Goal: Task Accomplishment & Management: Use online tool/utility

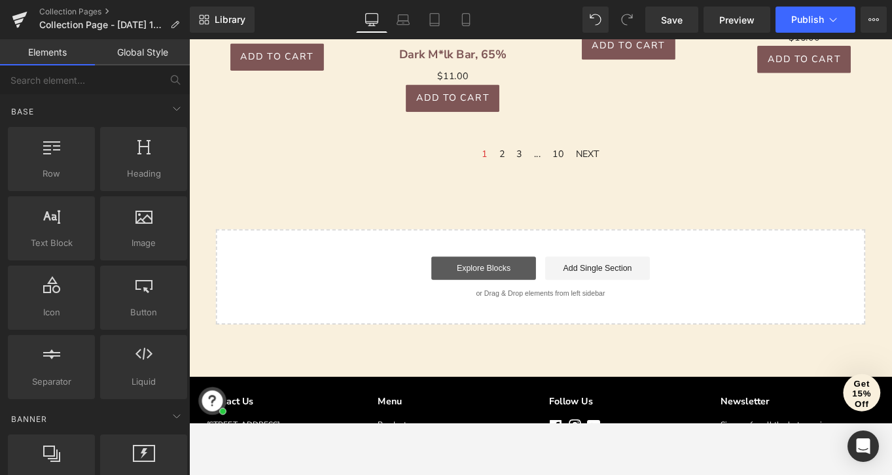
scroll to position [913, 0]
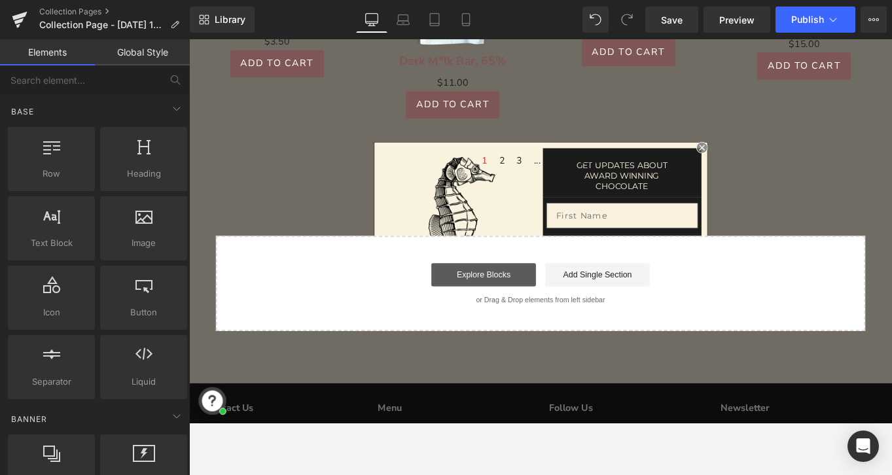
click at [492, 307] on link "Explore Blocks" at bounding box center [521, 305] width 118 height 26
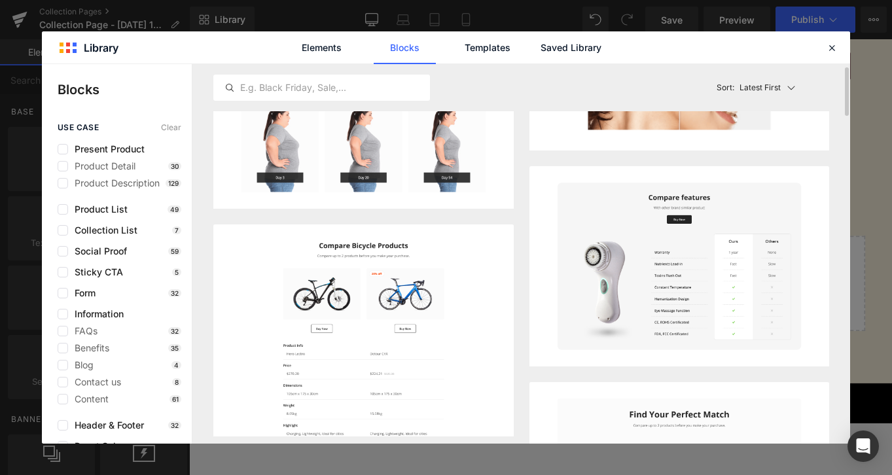
scroll to position [0, 0]
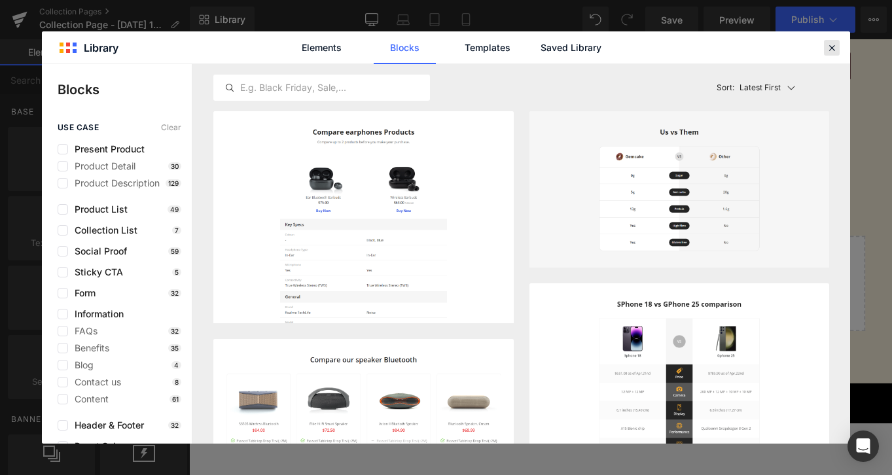
click at [833, 42] on icon at bounding box center [832, 48] width 12 height 12
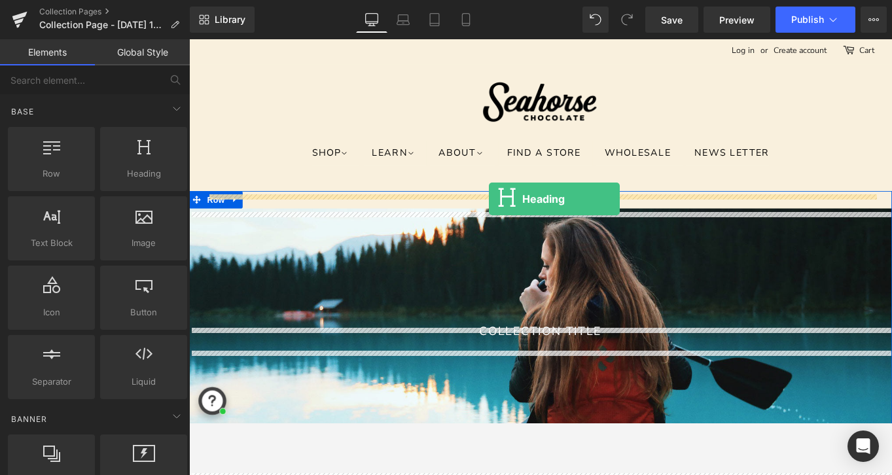
drag, startPoint x: 340, startPoint y: 186, endPoint x: 527, endPoint y: 219, distance: 189.3
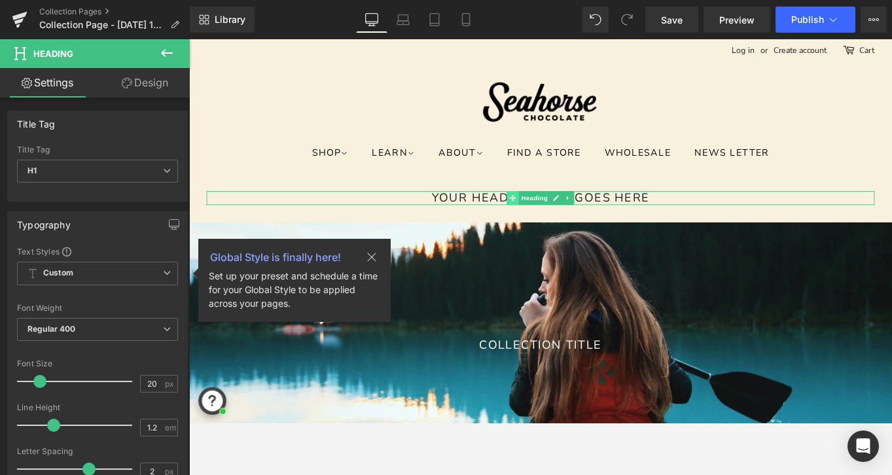
click at [550, 218] on icon at bounding box center [553, 218] width 7 height 7
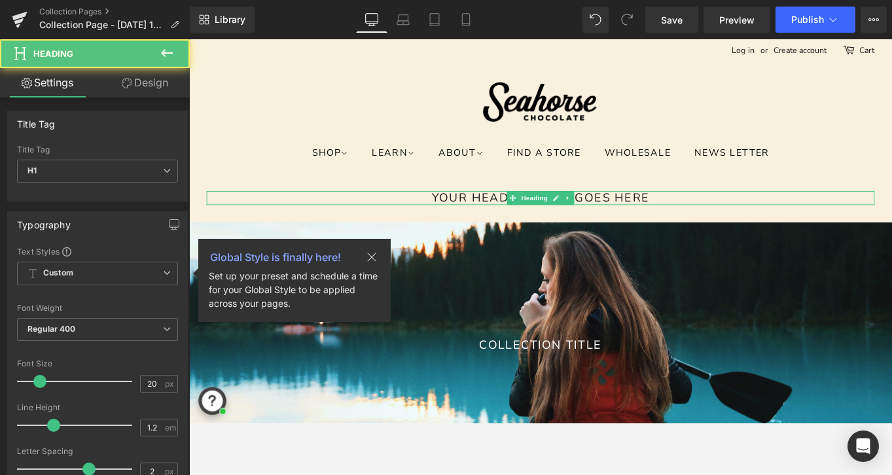
click at [517, 215] on h1 "Your heading text goes here" at bounding box center [585, 219] width 752 height 16
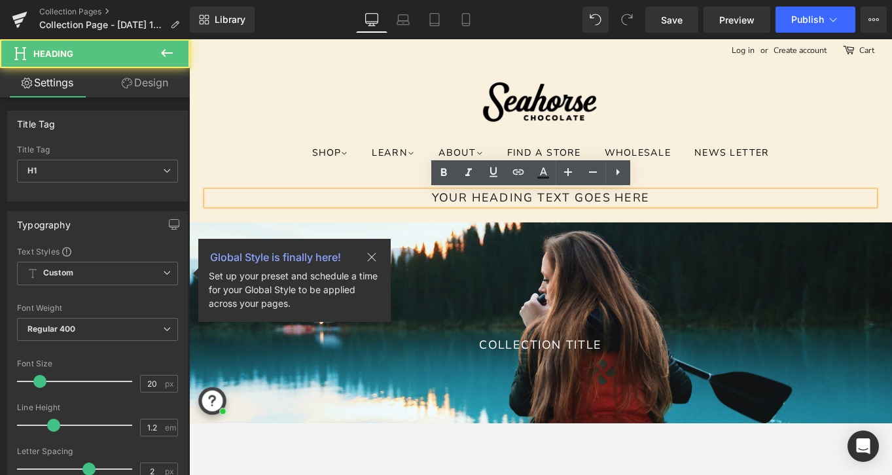
click at [517, 215] on h1 "Your heading text goes here" at bounding box center [585, 219] width 752 height 16
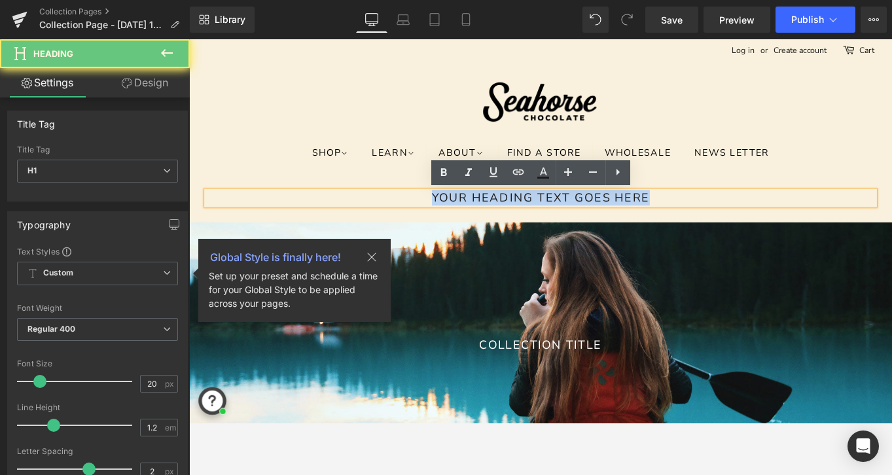
click at [517, 215] on h1 "Your heading text goes here" at bounding box center [585, 219] width 752 height 16
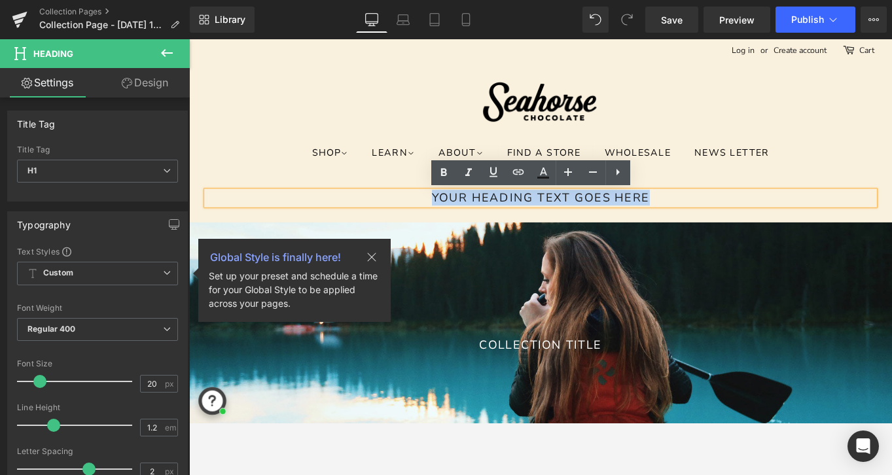
paste div
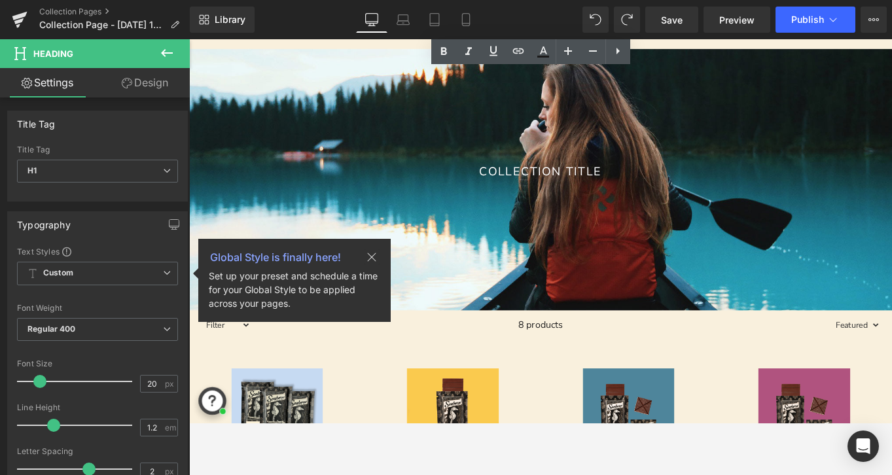
scroll to position [196, 0]
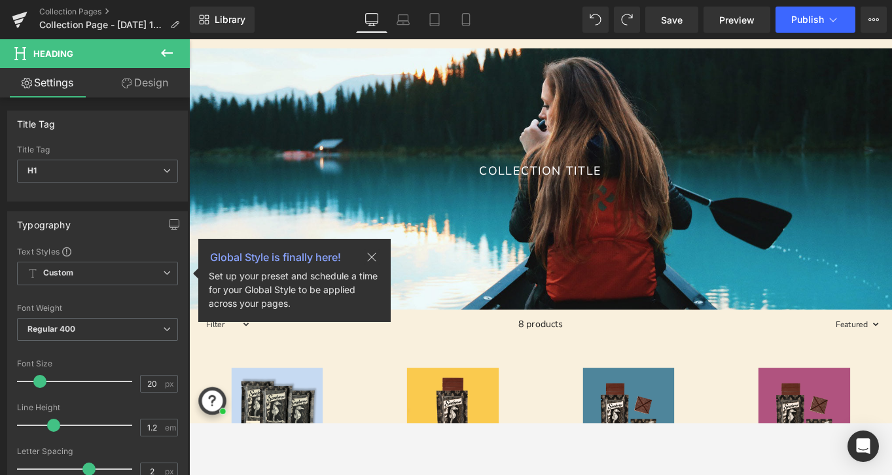
click at [168, 50] on icon at bounding box center [167, 53] width 16 height 16
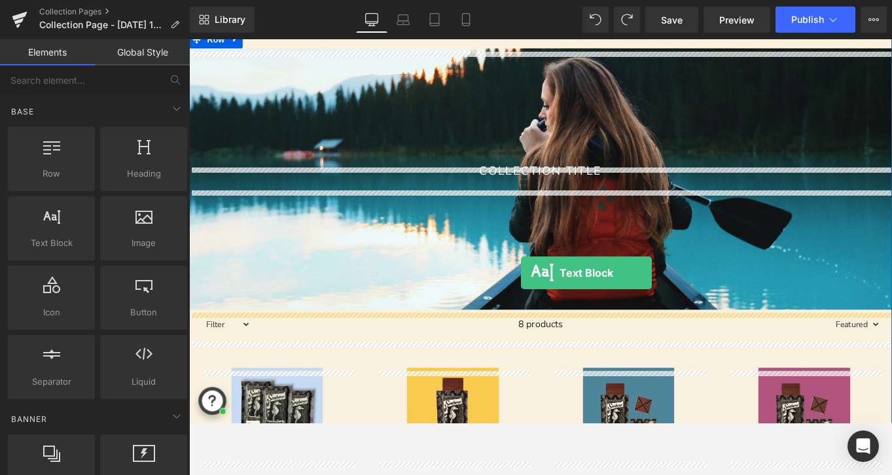
drag, startPoint x: 224, startPoint y: 258, endPoint x: 563, endPoint y: 303, distance: 341.8
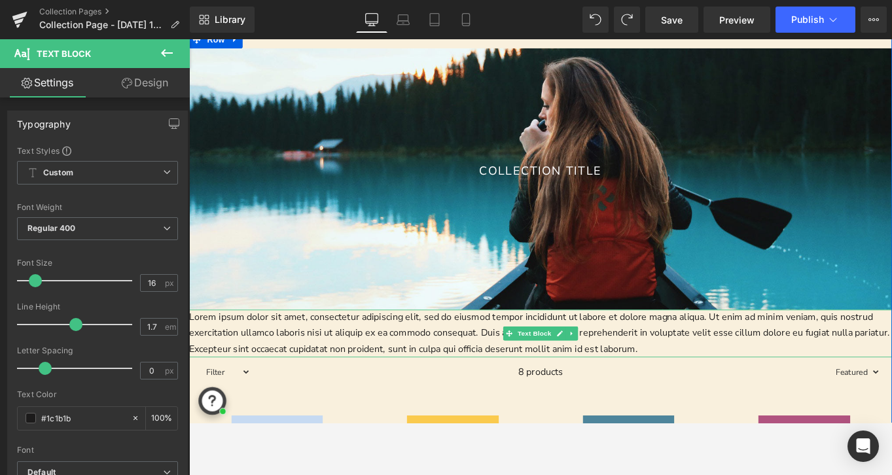
click at [482, 368] on p "Lorem ipsum dolor sit amet, consectetur adipiscing elit, sed do eiusmod tempor …" at bounding box center [585, 371] width 792 height 54
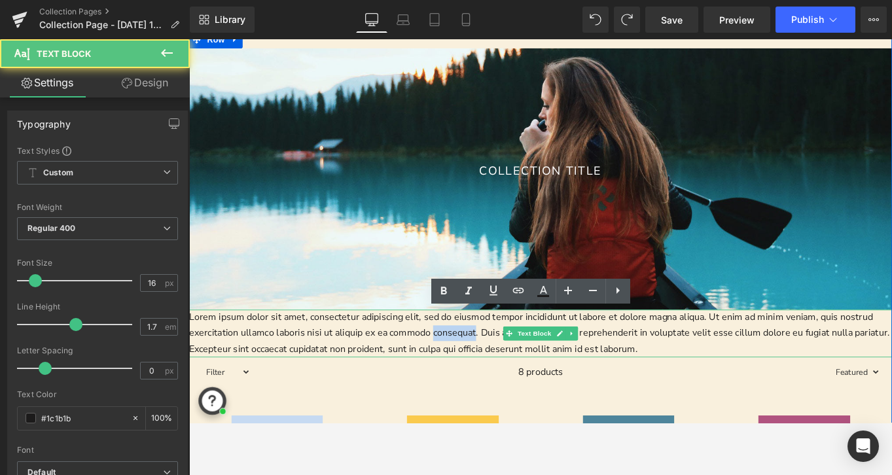
click at [482, 368] on p "Lorem ipsum dolor sit amet, consectetur adipiscing elit, sed do eiusmod tempor …" at bounding box center [585, 371] width 792 height 54
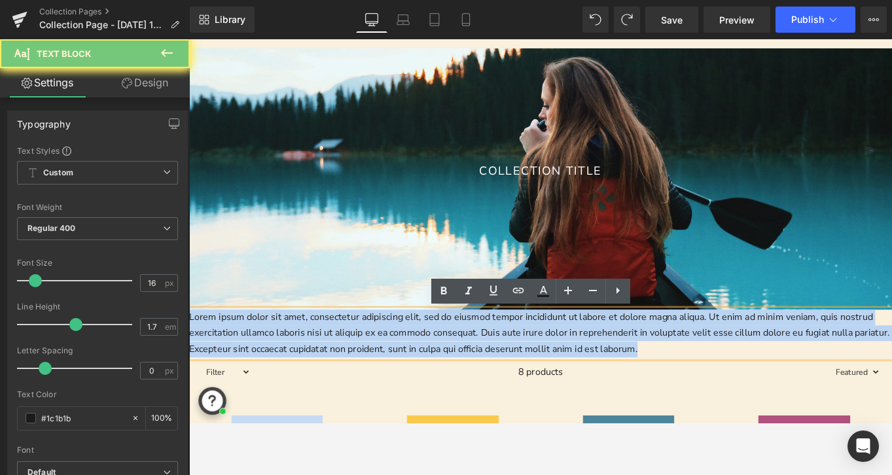
click at [482, 368] on p "Lorem ipsum dolor sit amet, consectetur adipiscing elit, sed do eiusmod tempor …" at bounding box center [585, 371] width 792 height 54
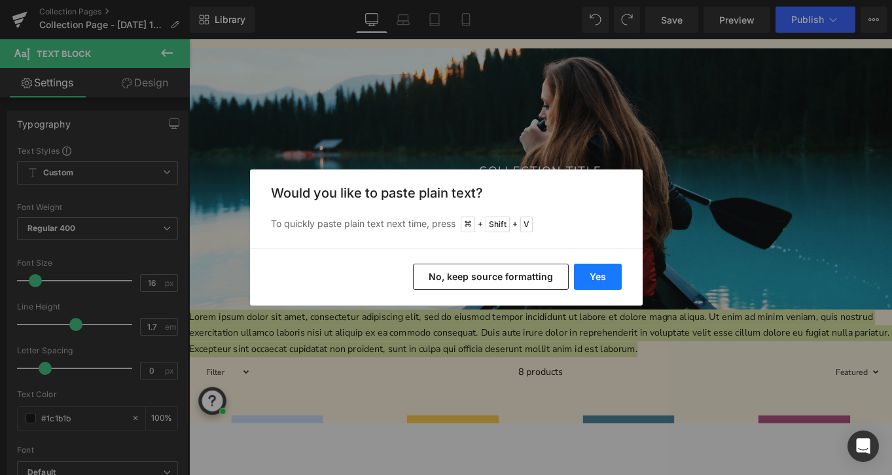
click at [602, 276] on button "Yes" at bounding box center [598, 277] width 48 height 26
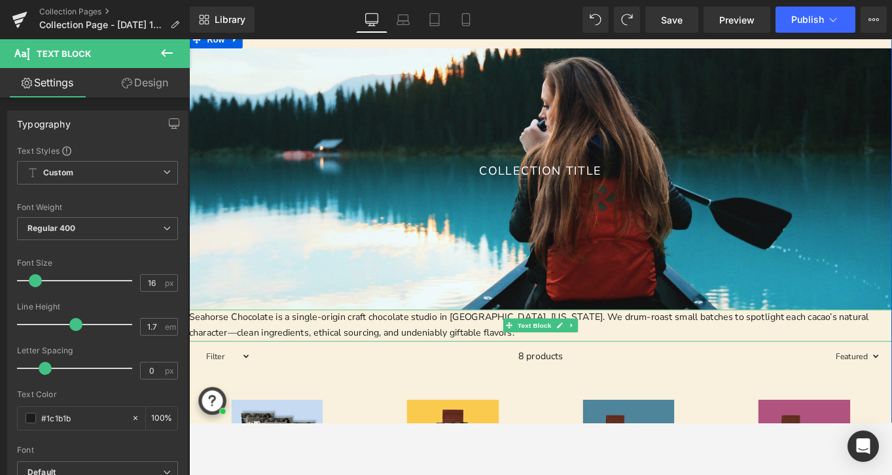
click at [499, 372] on p "Seahorse Chocolate is a single‑origin craft chocolate studio in [GEOGRAPHIC_DAT…" at bounding box center [585, 361] width 792 height 35
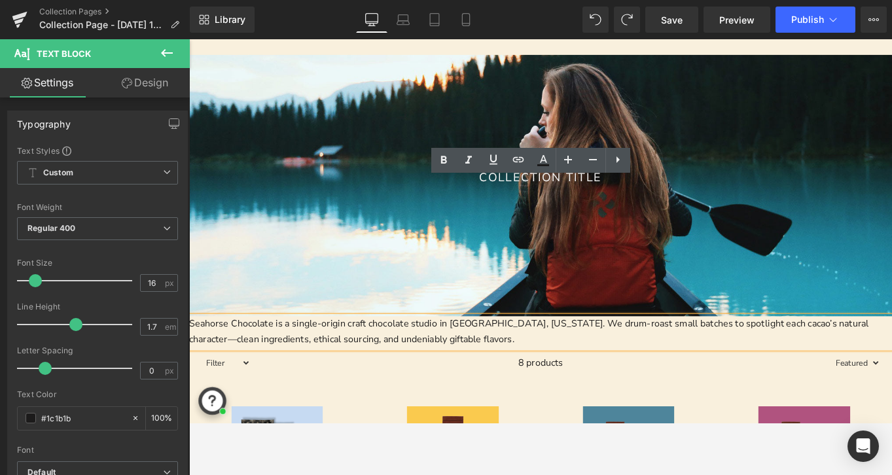
scroll to position [0, 0]
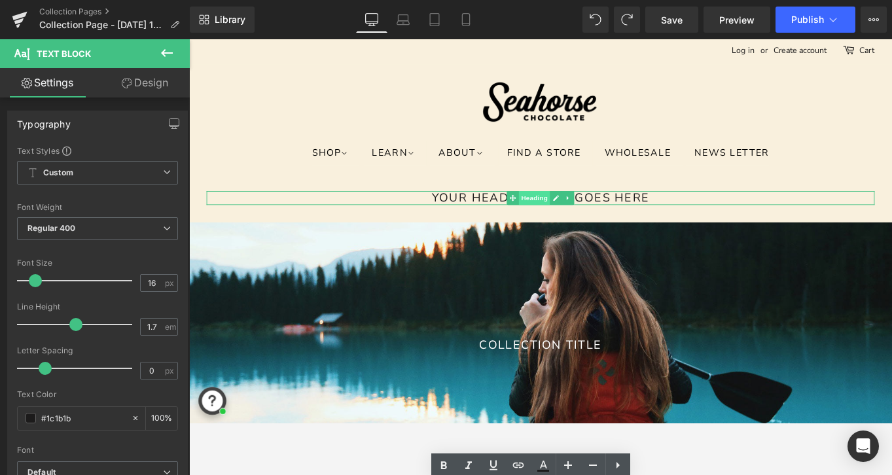
click at [591, 219] on span "Heading" at bounding box center [578, 219] width 35 height 16
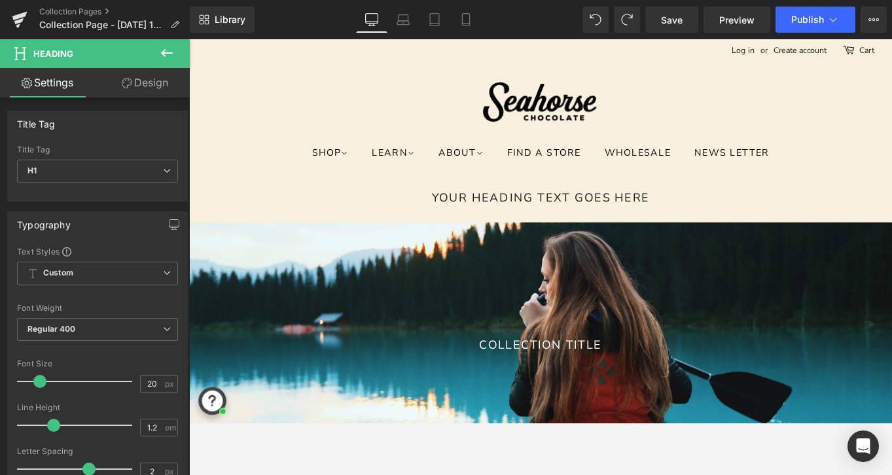
click at [173, 50] on icon at bounding box center [167, 53] width 16 height 16
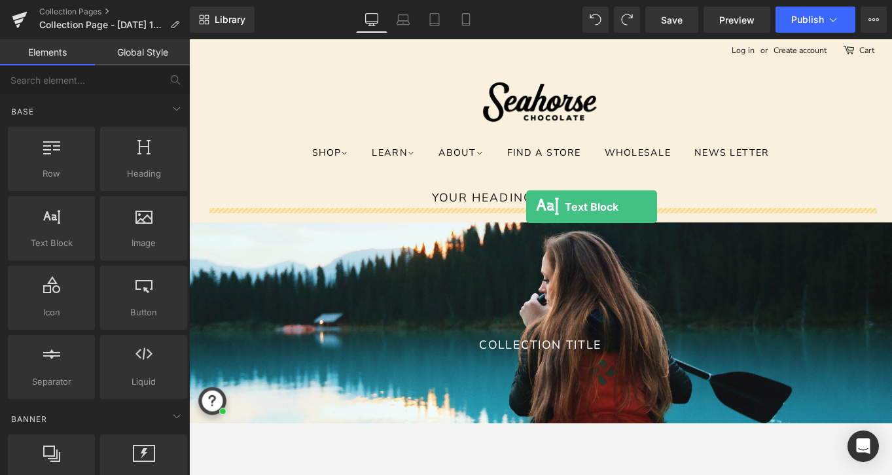
drag, startPoint x: 260, startPoint y: 265, endPoint x: 569, endPoint y: 228, distance: 311.0
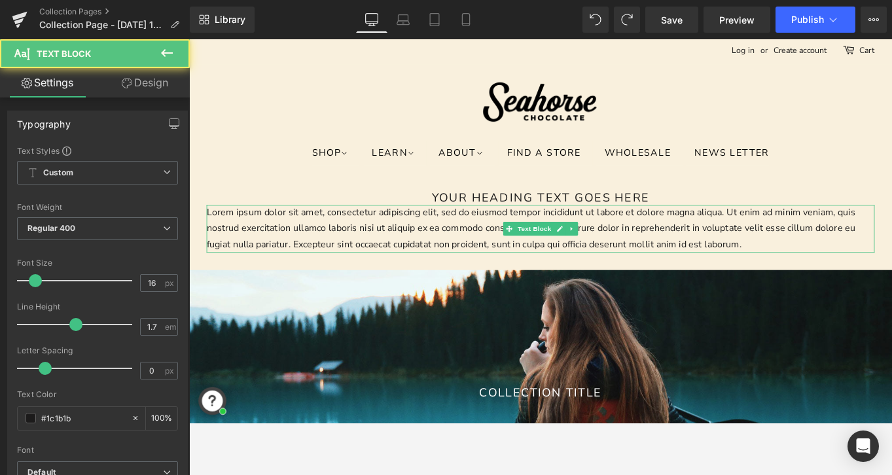
click at [516, 252] on p "Lorem ipsum dolor sit amet, consectetur adipiscing elit, sed do eiusmod tempor …" at bounding box center [585, 253] width 752 height 54
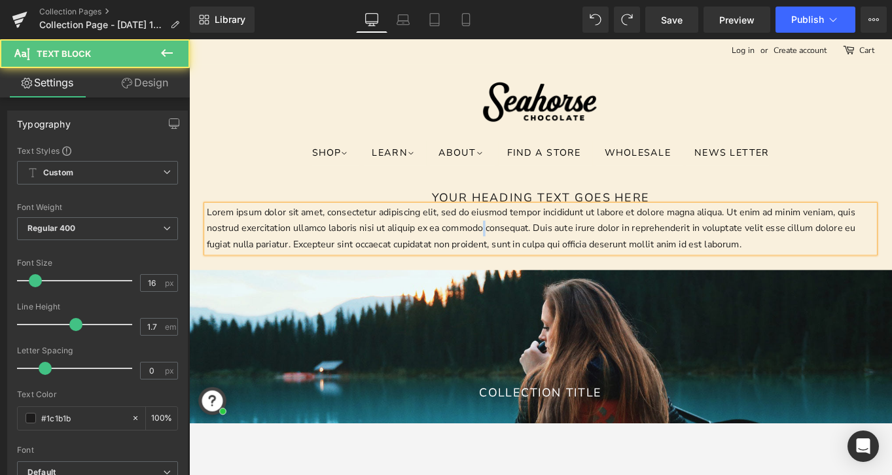
click at [516, 252] on p "Lorem ipsum dolor sit amet, consectetur adipiscing elit, sed do eiusmod tempor …" at bounding box center [585, 253] width 752 height 54
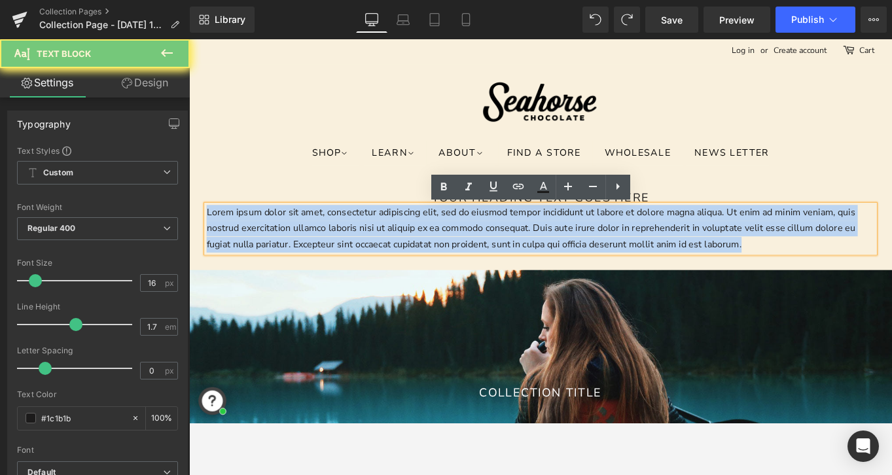
click at [516, 252] on p "Lorem ipsum dolor sit amet, consectetur adipiscing elit, sed do eiusmod tempor …" at bounding box center [585, 253] width 752 height 54
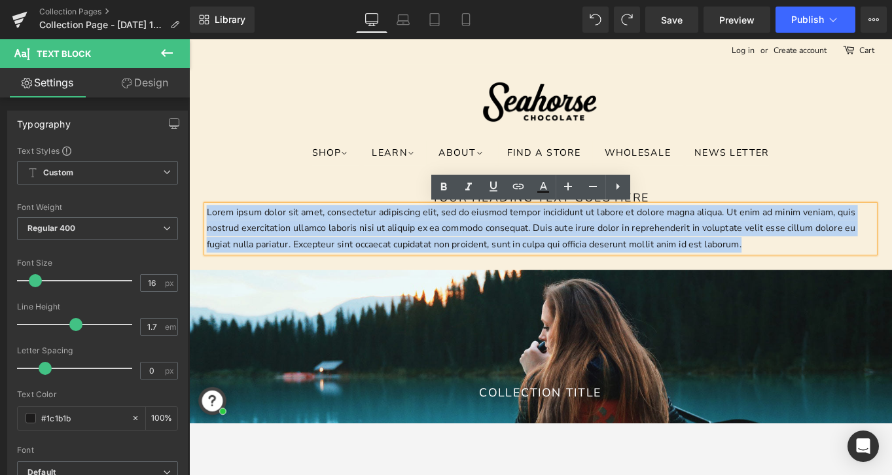
click at [516, 252] on p "Lorem ipsum dolor sit amet, consectetur adipiscing elit, sed do eiusmod tempor …" at bounding box center [585, 253] width 752 height 54
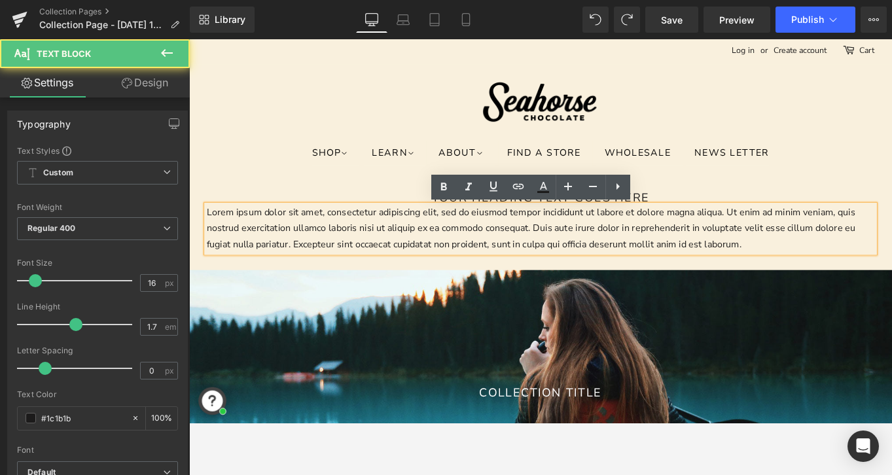
click at [516, 252] on p "Lorem ipsum dolor sit amet, consectetur adipiscing elit, sed do eiusmod tempor …" at bounding box center [585, 253] width 752 height 54
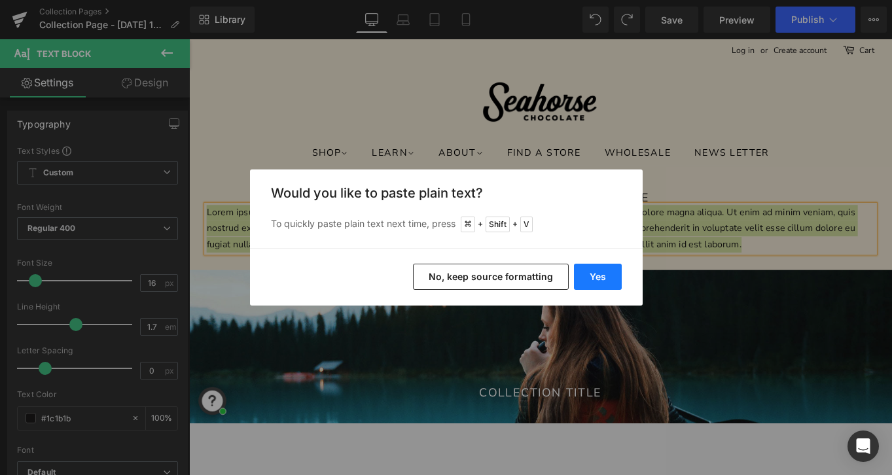
click at [593, 268] on button "Yes" at bounding box center [598, 277] width 48 height 26
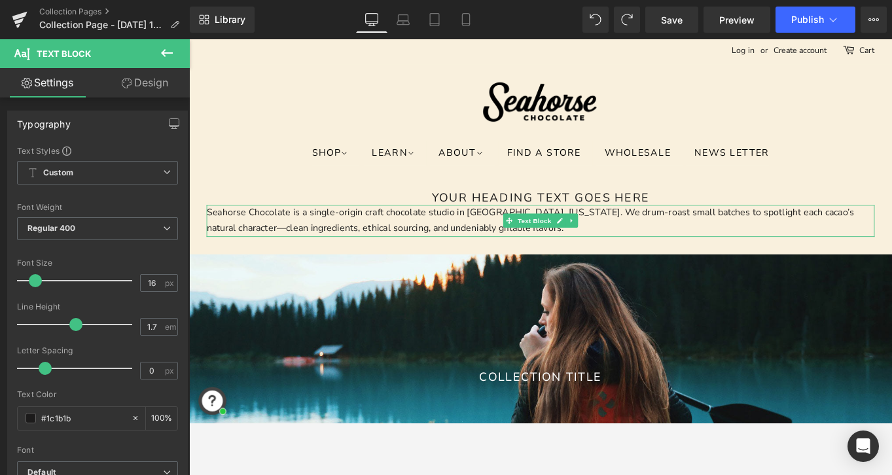
click at [704, 247] on p "Seahorse Chocolate is a single‑origin craft chocolate studio in [GEOGRAPHIC_DAT…" at bounding box center [585, 243] width 752 height 35
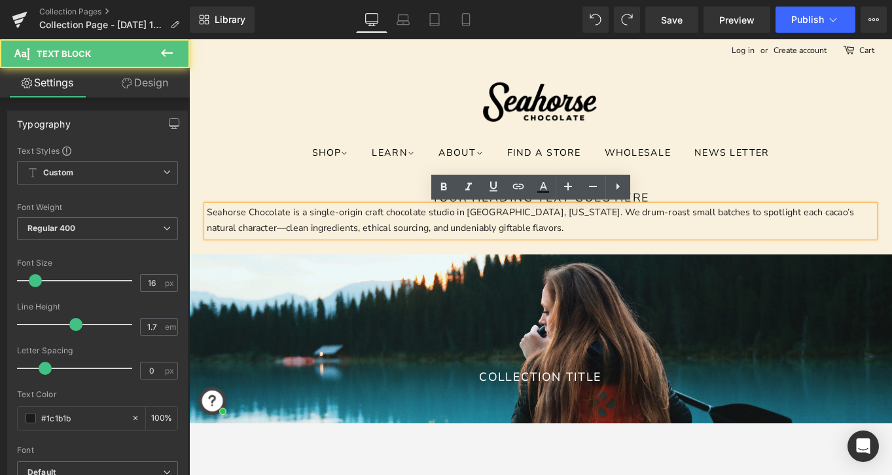
click at [704, 247] on p "Seahorse Chocolate is a single‑origin craft chocolate studio in [GEOGRAPHIC_DAT…" at bounding box center [585, 243] width 752 height 35
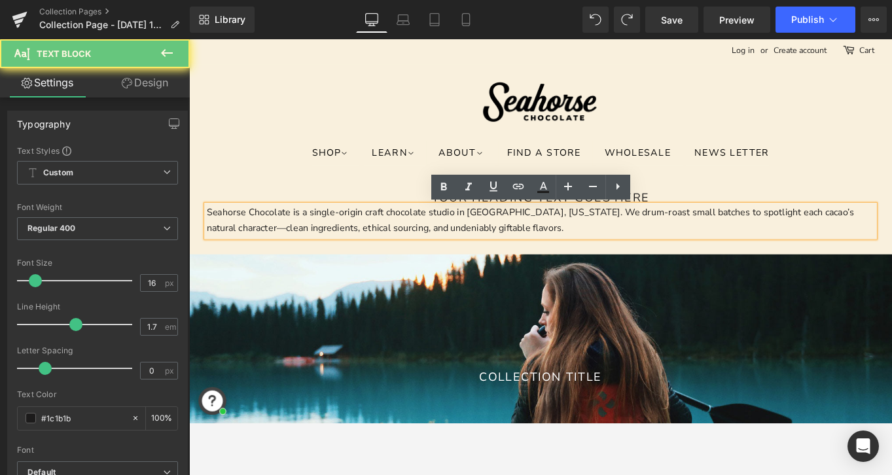
click at [704, 247] on p "Seahorse Chocolate is a single‑origin craft chocolate studio in [GEOGRAPHIC_DAT…" at bounding box center [585, 243] width 752 height 35
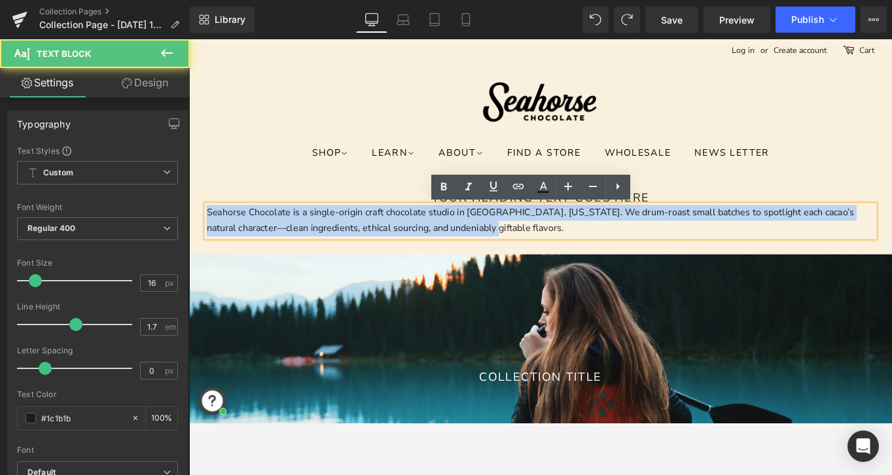
click at [704, 247] on p "Seahorse Chocolate is a single‑origin craft chocolate studio in [GEOGRAPHIC_DAT…" at bounding box center [585, 243] width 752 height 35
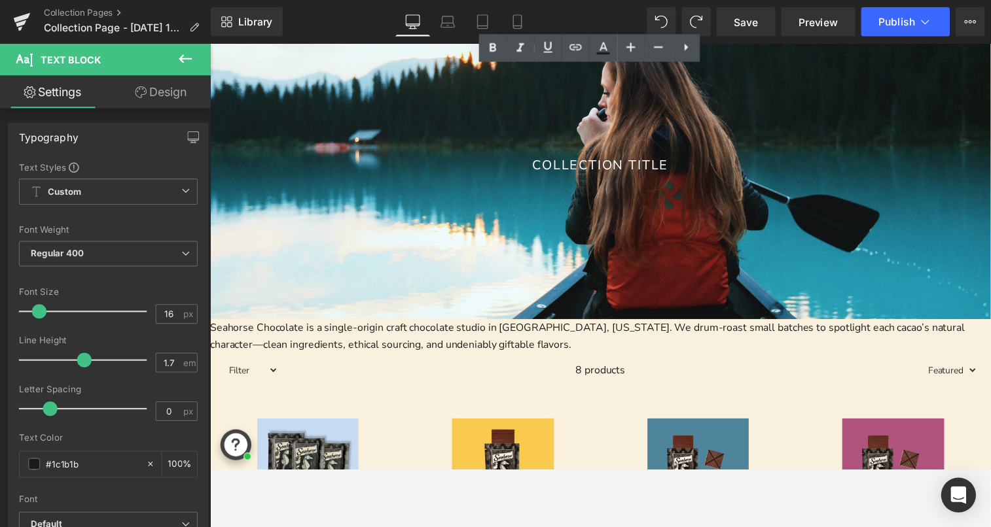
scroll to position [275, 0]
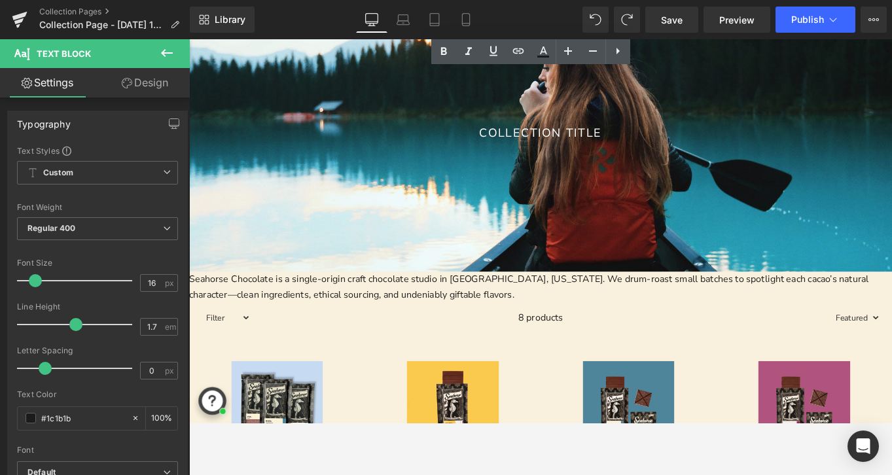
click at [538, 309] on p "Seahorse Chocolate is a single‑origin craft chocolate studio in [GEOGRAPHIC_DAT…" at bounding box center [585, 318] width 792 height 35
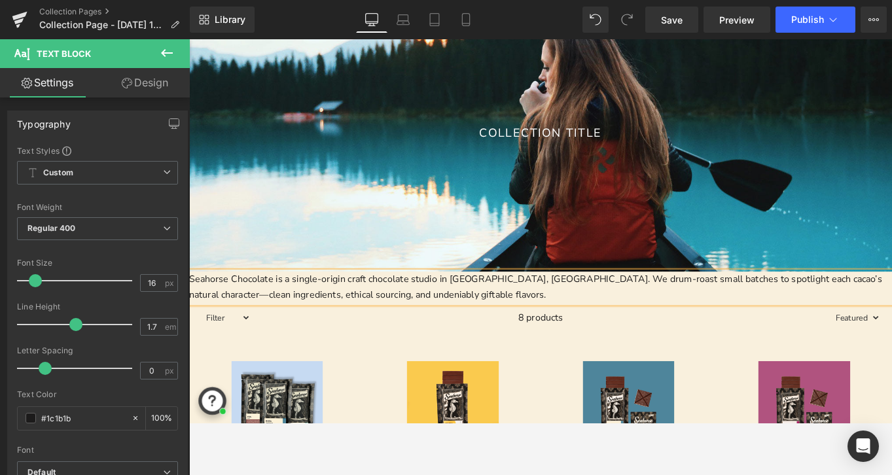
click at [596, 311] on p "Seahorse Chocolate is a single‑origin craft chocolate studio in [GEOGRAPHIC_DAT…" at bounding box center [585, 318] width 792 height 35
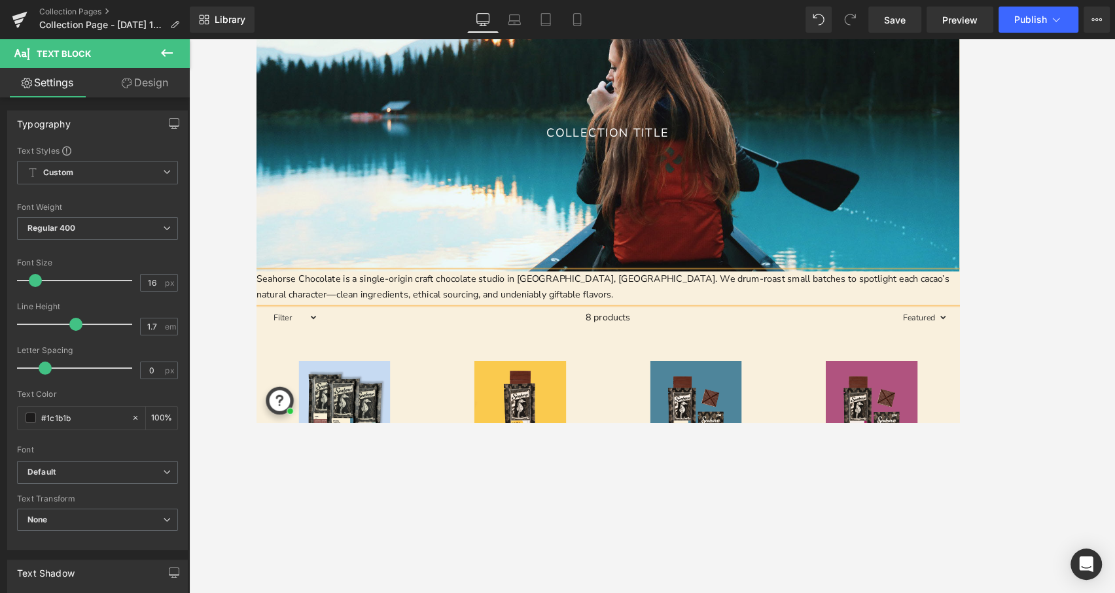
click at [888, 318] on p "Seahorse Chocolate is a single‑origin craft chocolate studio in [GEOGRAPHIC_DAT…" at bounding box center [652, 318] width 792 height 35
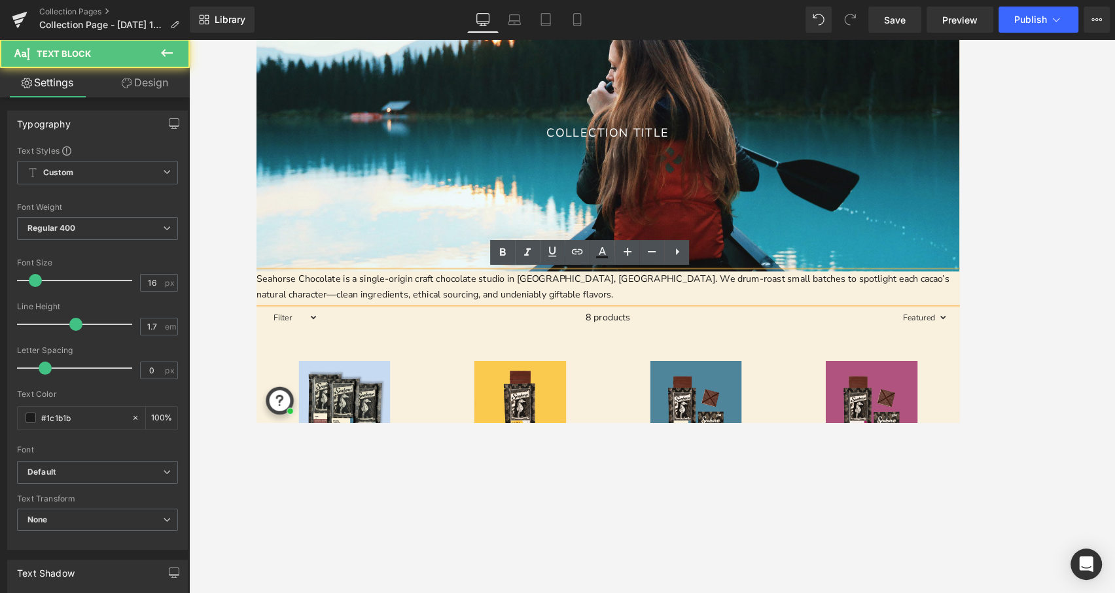
click at [890, 329] on p "Seahorse Chocolate is a single‑origin craft chocolate studio in [GEOGRAPHIC_DAT…" at bounding box center [652, 318] width 792 height 35
click at [809, 318] on p "Seahorse Chocolate is a single‑origin craft chocolate studio in [GEOGRAPHIC_DAT…" at bounding box center [652, 318] width 792 height 35
click at [508, 319] on p "Seahorse Chocolate is a single‑origin craft chocolate studio in [GEOGRAPHIC_DAT…" at bounding box center [652, 318] width 792 height 35
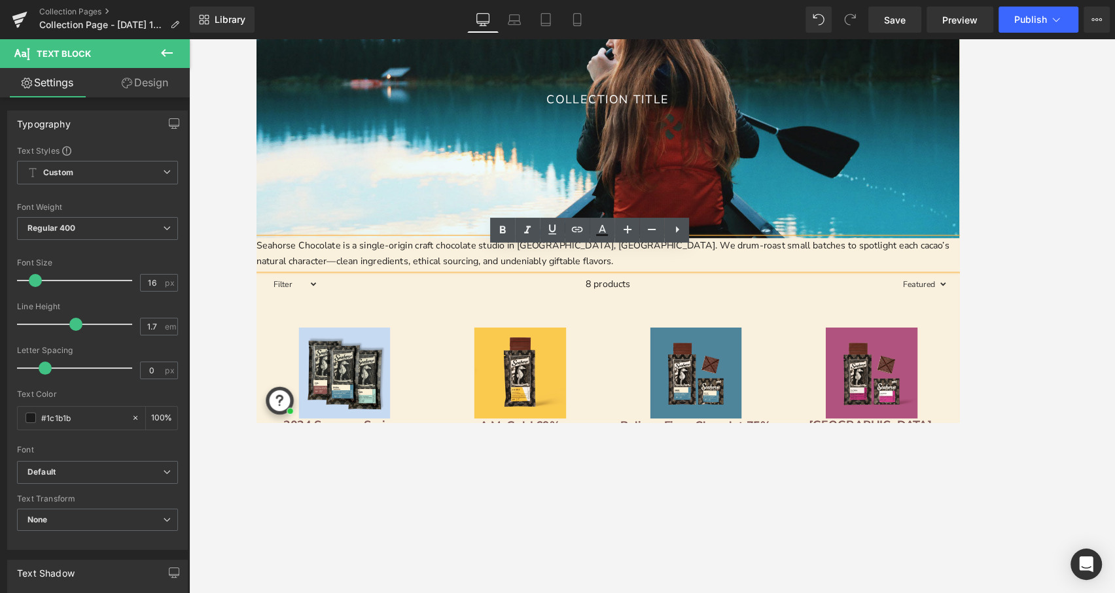
scroll to position [315, 0]
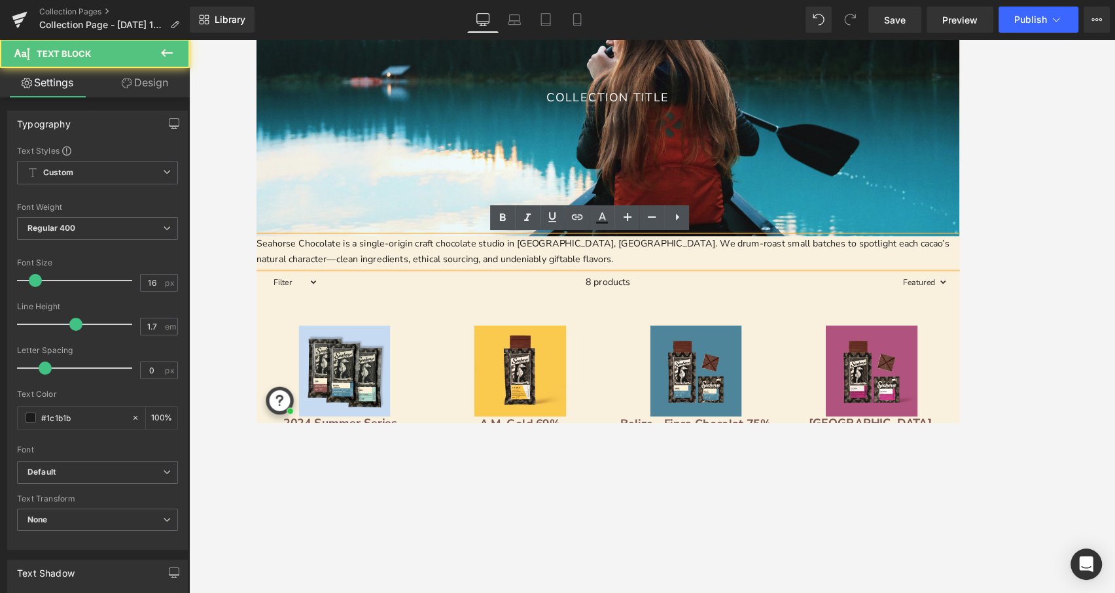
click at [275, 288] on p "Seahorse Chocolate is a single‑origin craft chocolate studio in [GEOGRAPHIC_DAT…" at bounding box center [652, 279] width 792 height 35
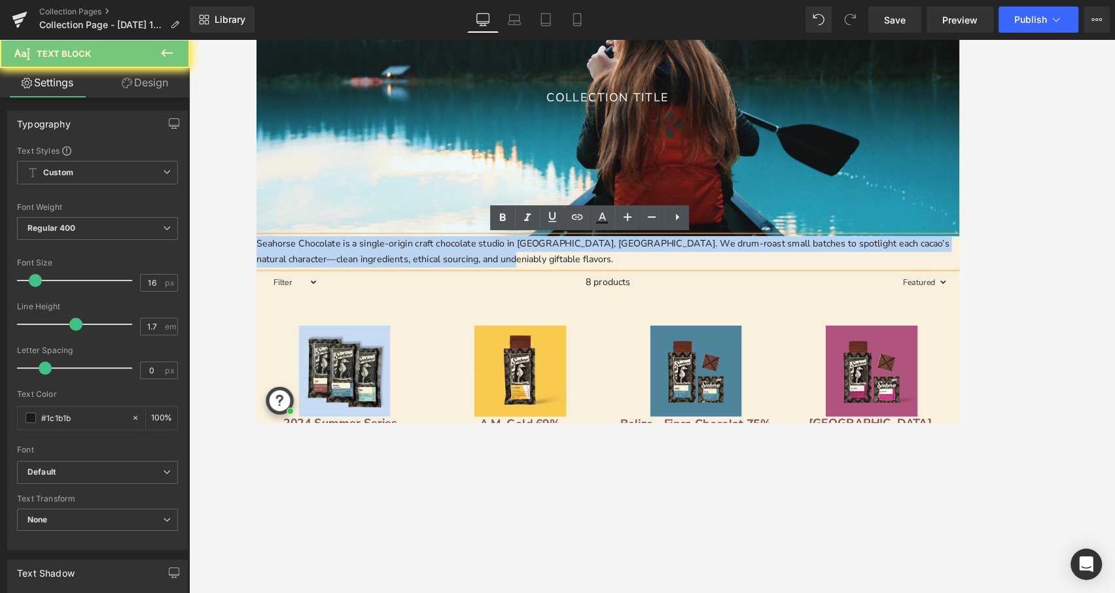
click at [275, 288] on p "Seahorse Chocolate is a single‑origin craft chocolate studio in [GEOGRAPHIC_DAT…" at bounding box center [652, 279] width 792 height 35
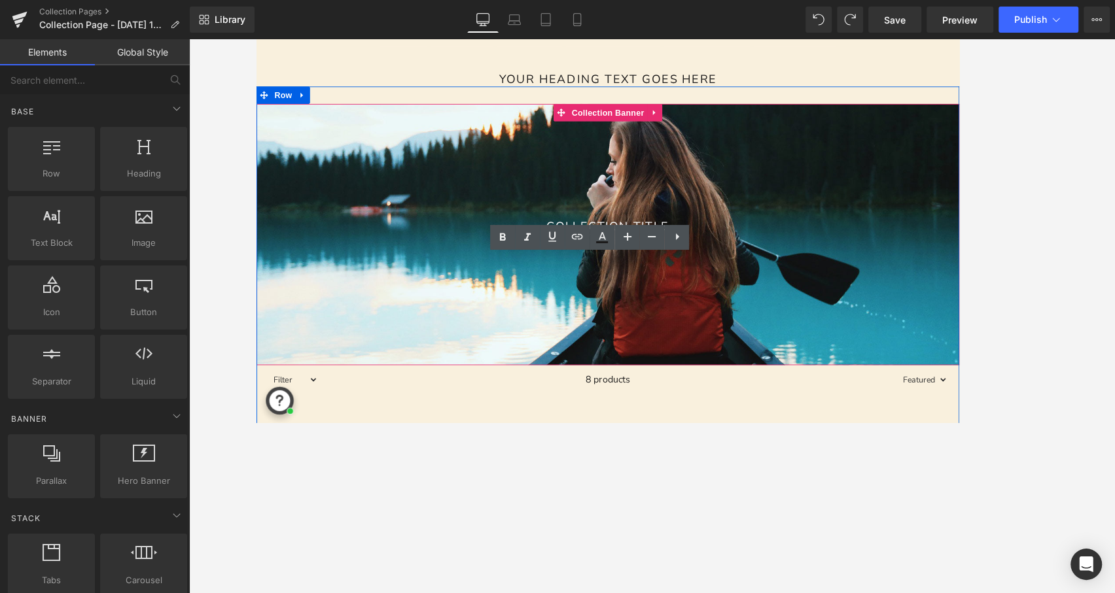
scroll to position [0, 0]
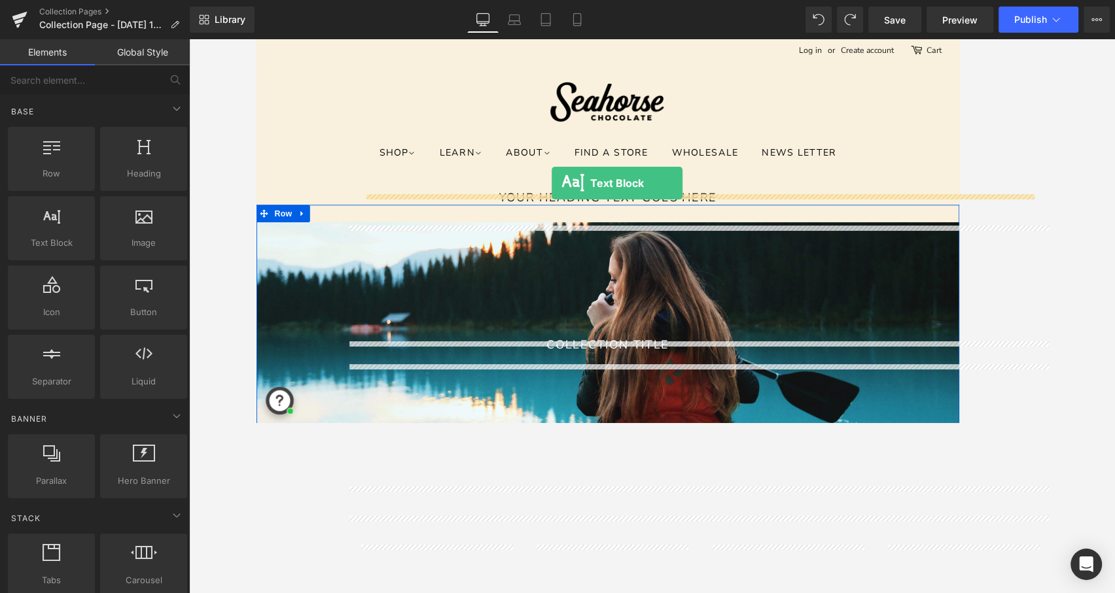
drag, startPoint x: 309, startPoint y: 264, endPoint x: 589, endPoint y: 202, distance: 286.2
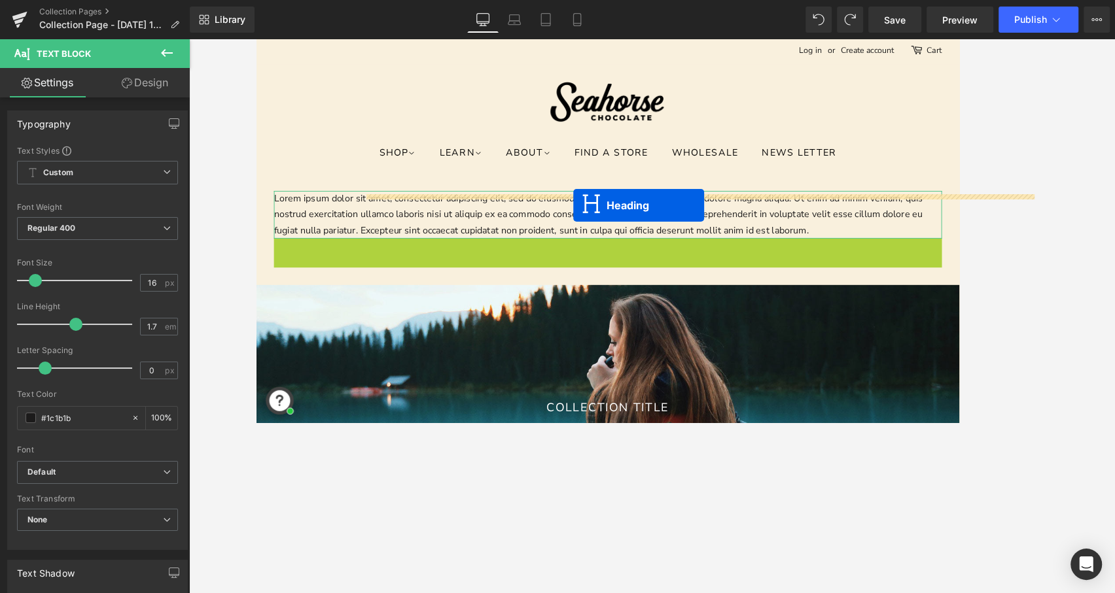
drag, startPoint x: 613, startPoint y: 272, endPoint x: 613, endPoint y: 226, distance: 45.1
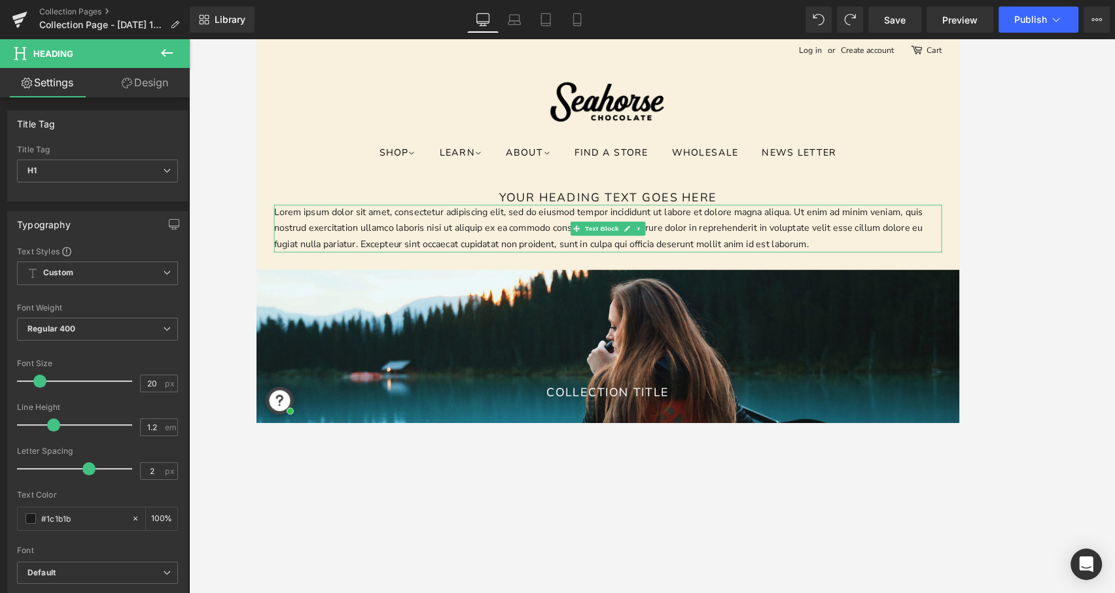
click at [559, 249] on p "Lorem ipsum dolor sit amet, consectetur adipiscing elit, sed do eiusmod tempor …" at bounding box center [651, 253] width 752 height 54
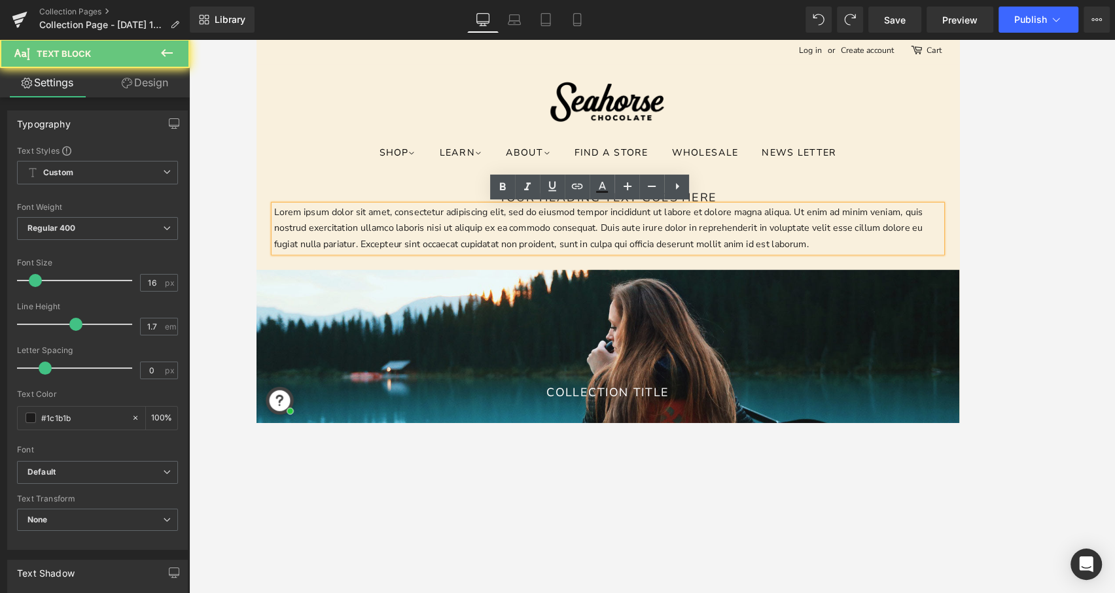
click at [559, 249] on p "Lorem ipsum dolor sit amet, consectetur adipiscing elit, sed do eiusmod tempor …" at bounding box center [651, 253] width 752 height 54
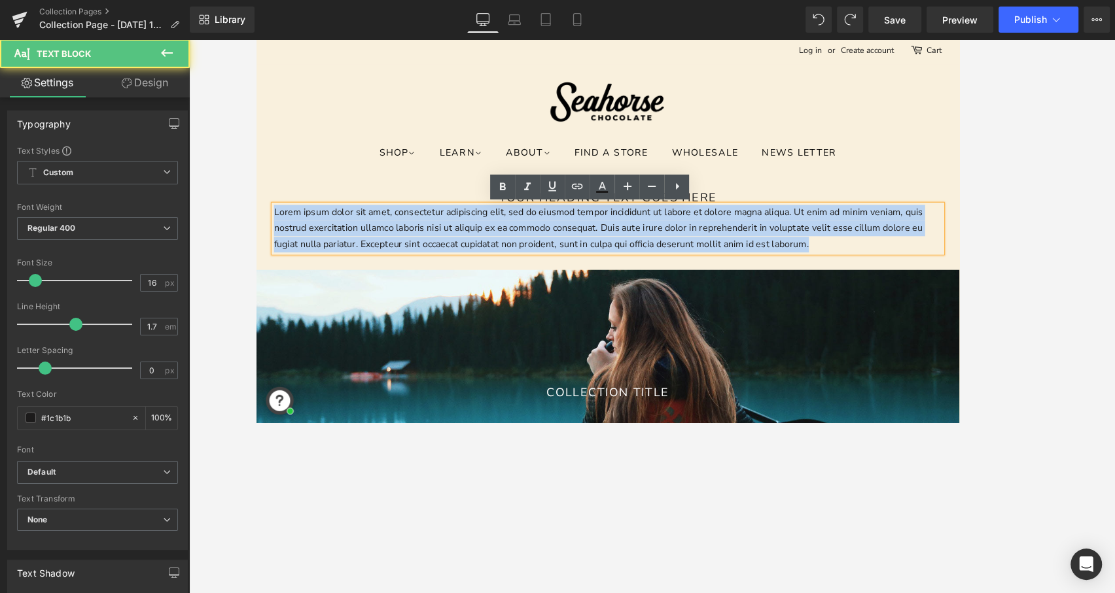
click at [559, 249] on p "Lorem ipsum dolor sit amet, consectetur adipiscing elit, sed do eiusmod tempor …" at bounding box center [651, 253] width 752 height 54
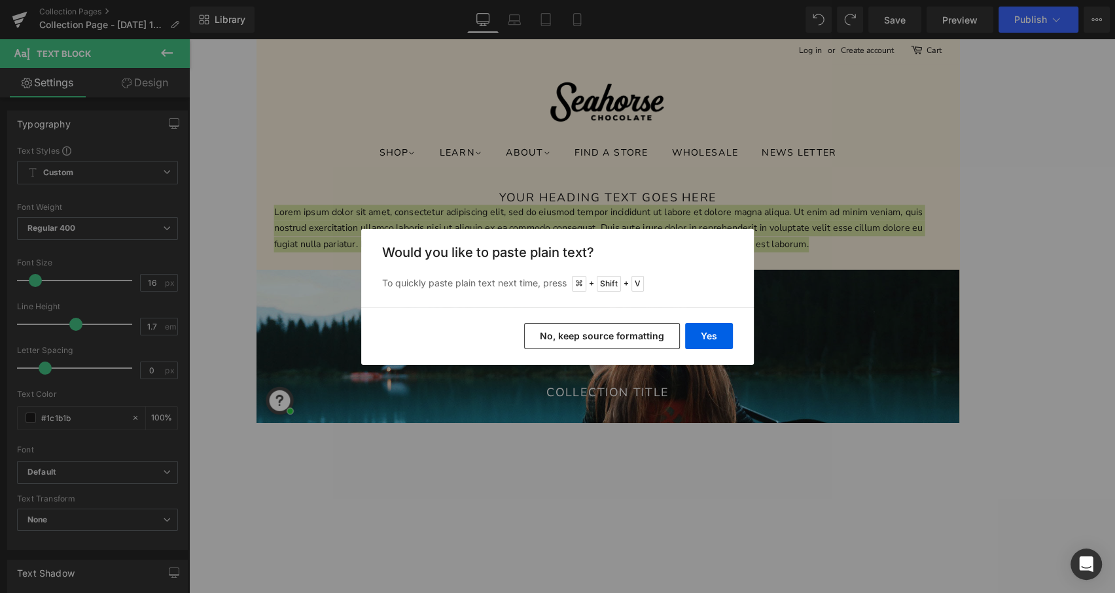
click at [640, 341] on button "No, keep source formatting" at bounding box center [602, 336] width 156 height 26
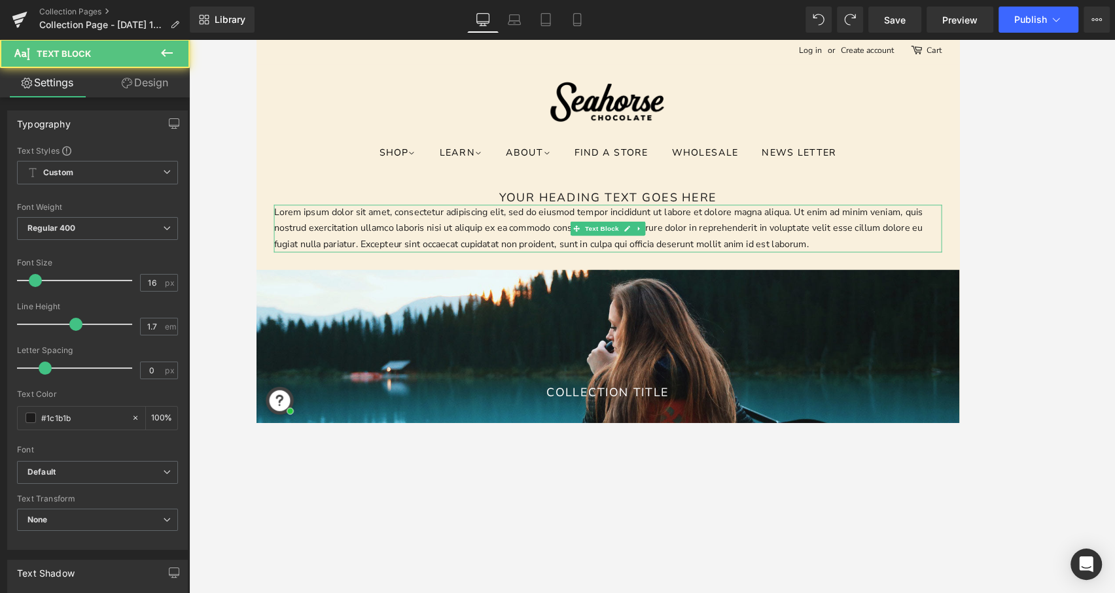
click at [661, 239] on p "Lorem ipsum dolor sit amet, consectetur adipiscing elit, sed do eiusmod tempor …" at bounding box center [651, 253] width 752 height 54
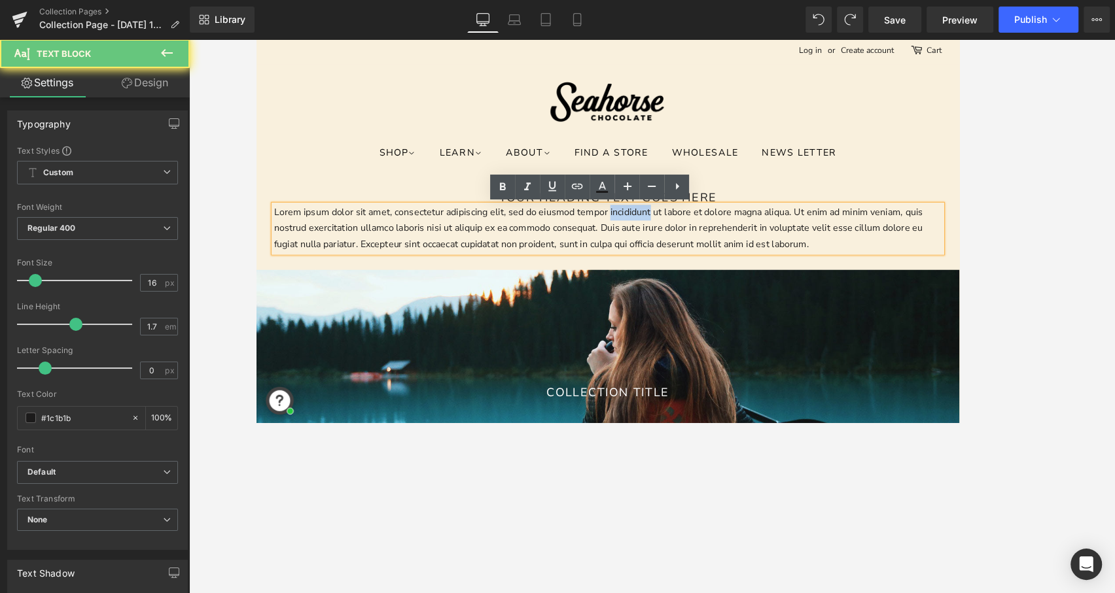
click at [661, 239] on p "Lorem ipsum dolor sit amet, consectetur adipiscing elit, sed do eiusmod tempor …" at bounding box center [651, 253] width 752 height 54
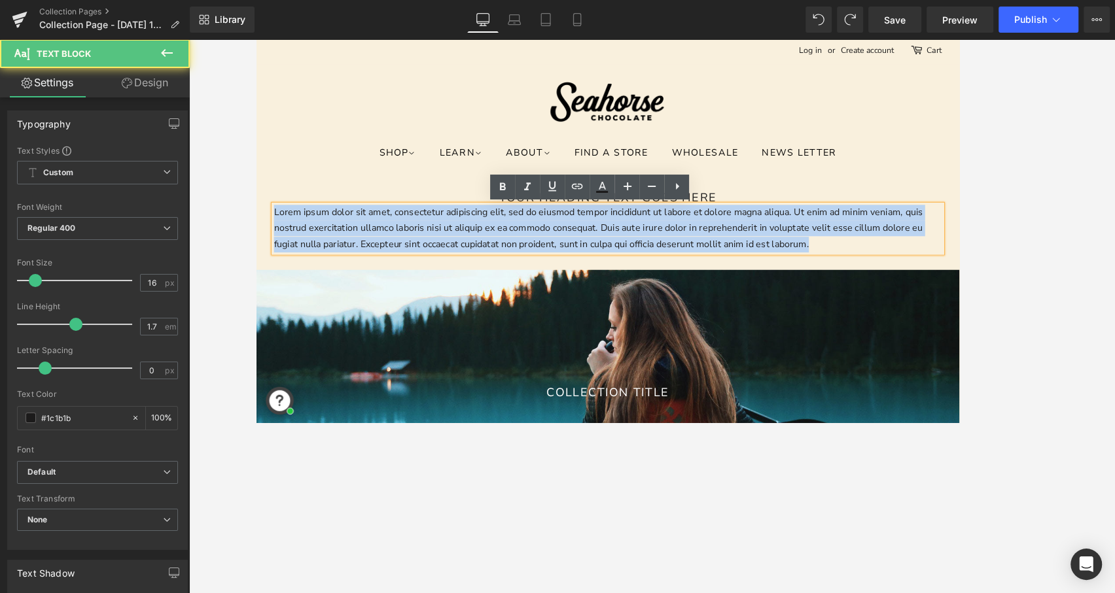
click at [661, 239] on p "Lorem ipsum dolor sit amet, consectetur adipiscing elit, sed do eiusmod tempor …" at bounding box center [651, 253] width 752 height 54
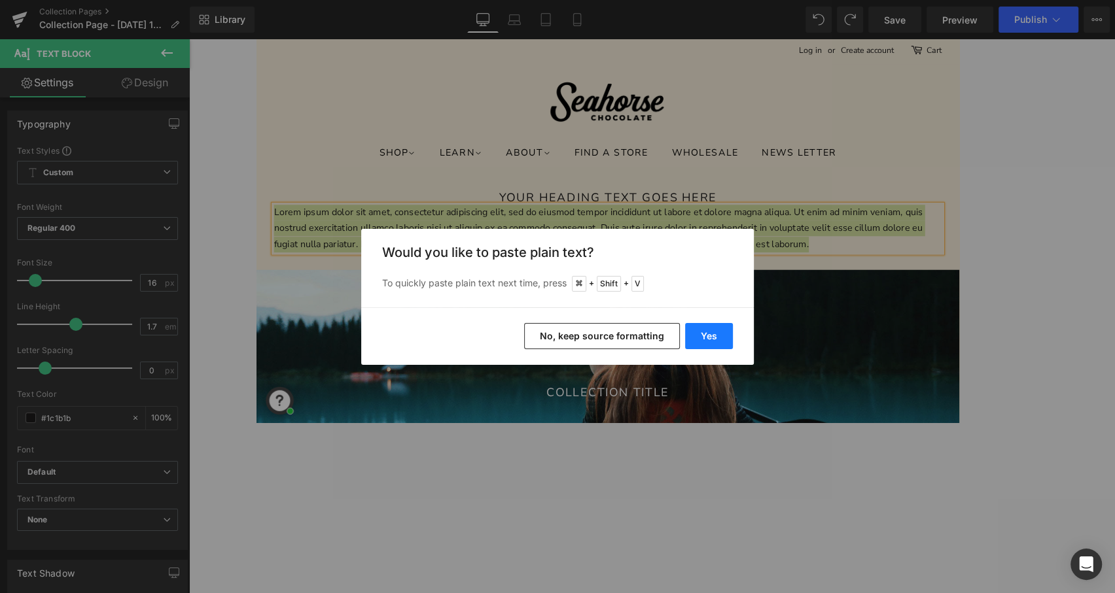
click at [715, 329] on button "Yes" at bounding box center [709, 336] width 48 height 26
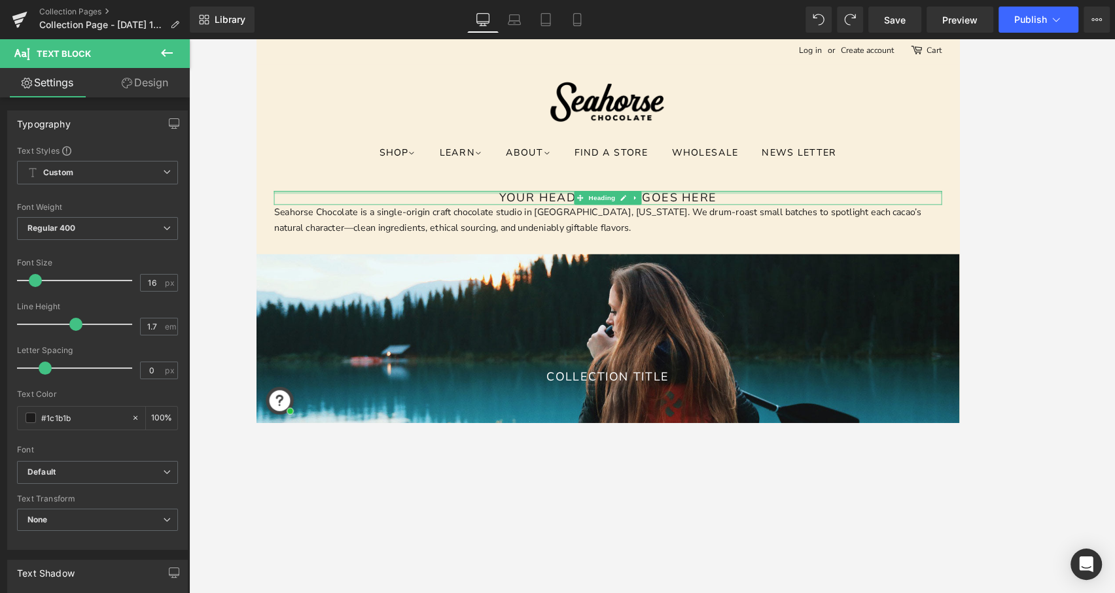
click at [717, 213] on div at bounding box center [651, 212] width 752 height 3
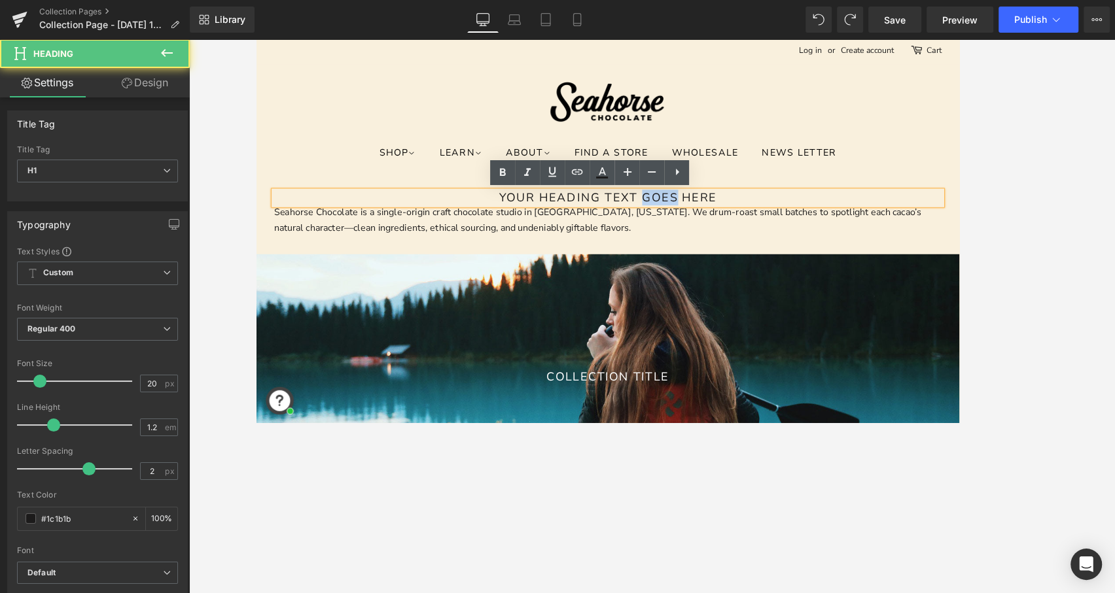
click at [717, 213] on h1 "Your heading text goes here" at bounding box center [651, 219] width 752 height 16
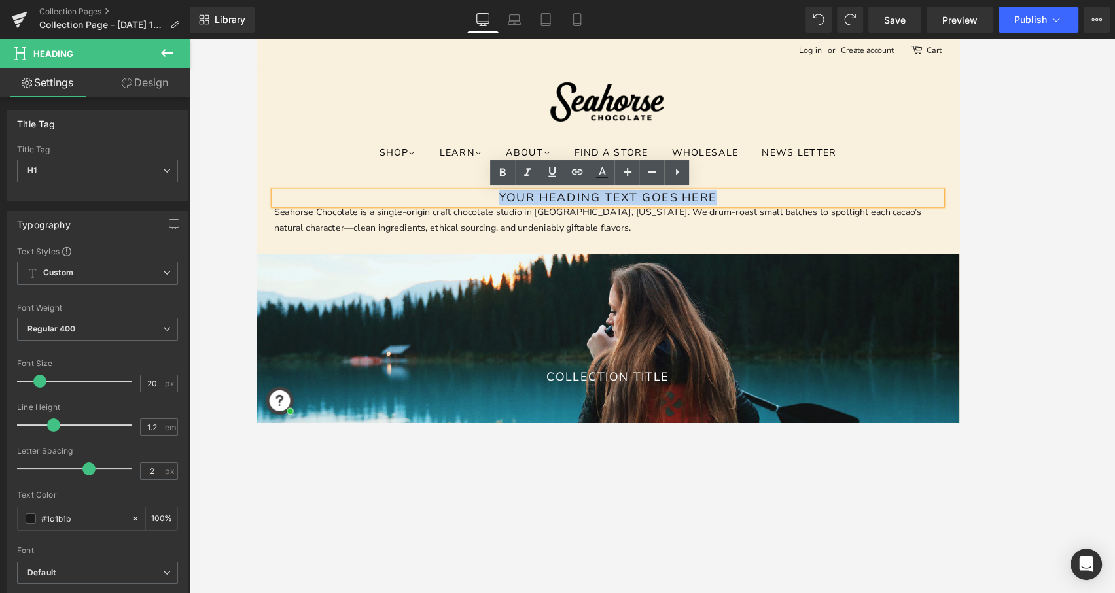
paste div
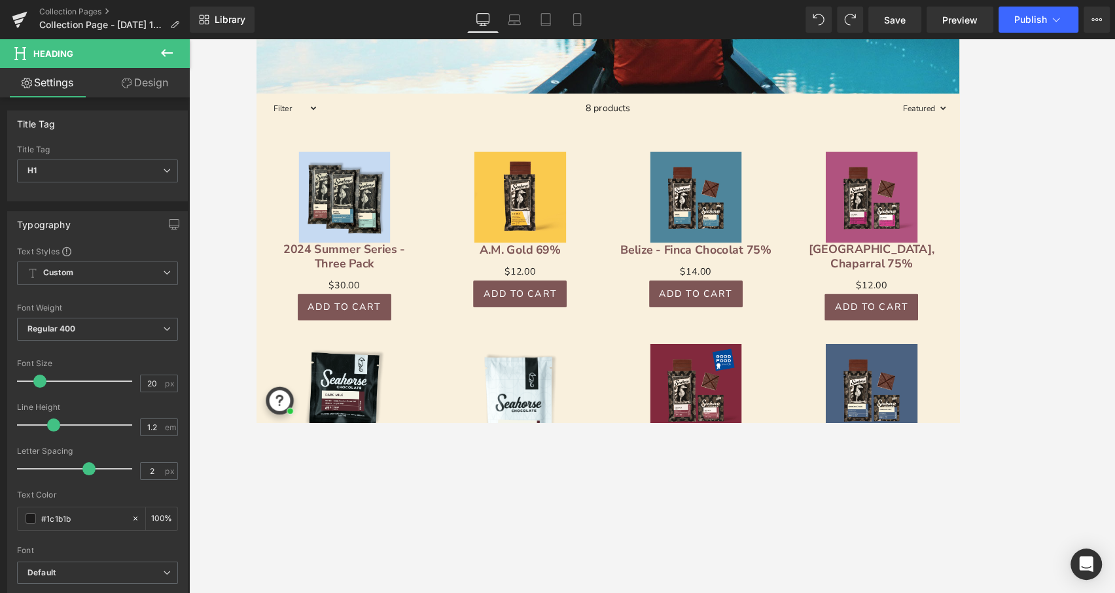
scroll to position [497, 0]
